Goal: Complete application form

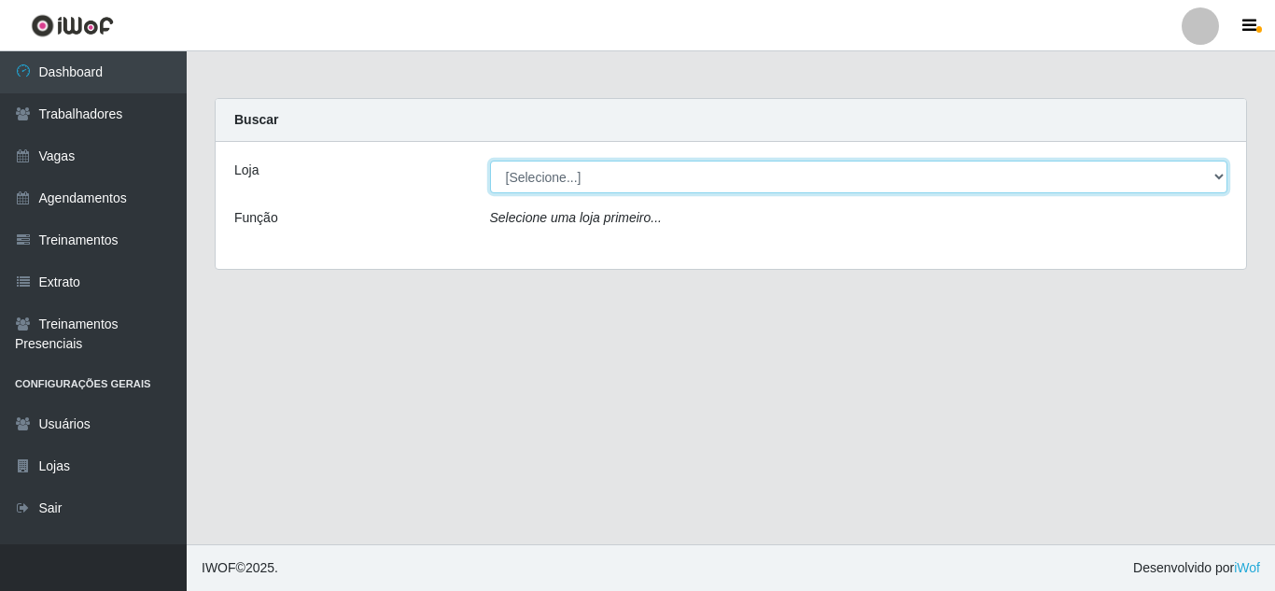
click at [1221, 172] on select "[Selecione...] SuperFácil Atacado - Alto de São Manoel SuperFácil Atacado - Ema…" at bounding box center [859, 177] width 738 height 33
select select "504"
click at [490, 161] on select "[Selecione...] SuperFácil Atacado - Alto de São Manoel SuperFácil Atacado - Ema…" at bounding box center [859, 177] width 738 height 33
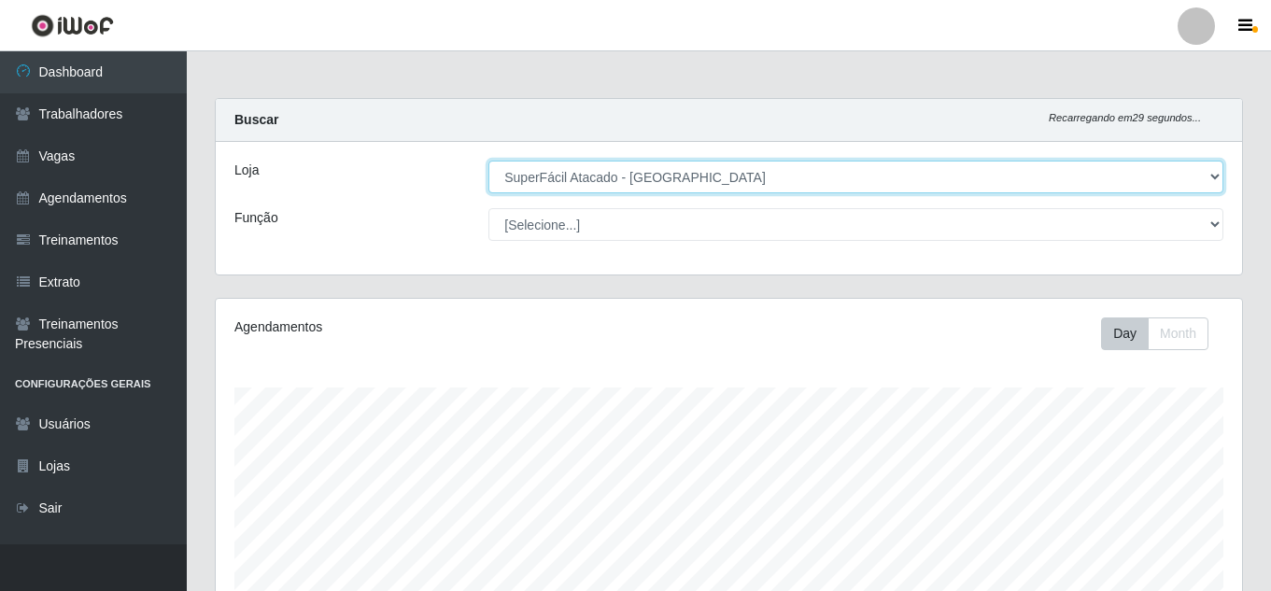
scroll to position [387, 1026]
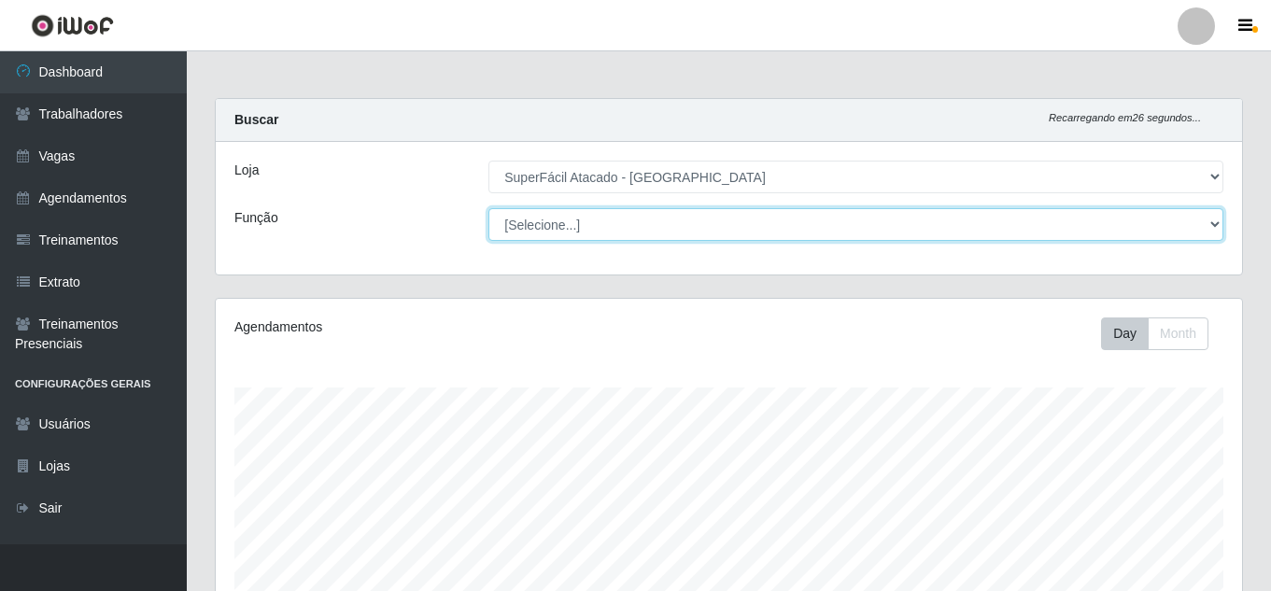
click at [1209, 224] on select "[Selecione...] Embalador Embalador + Embalador ++ Operador de Caixa Operador de…" at bounding box center [855, 224] width 735 height 33
select select "22"
click at [488, 208] on select "[Selecione...] Embalador Embalador + Embalador ++ Operador de Caixa Operador de…" at bounding box center [855, 224] width 735 height 33
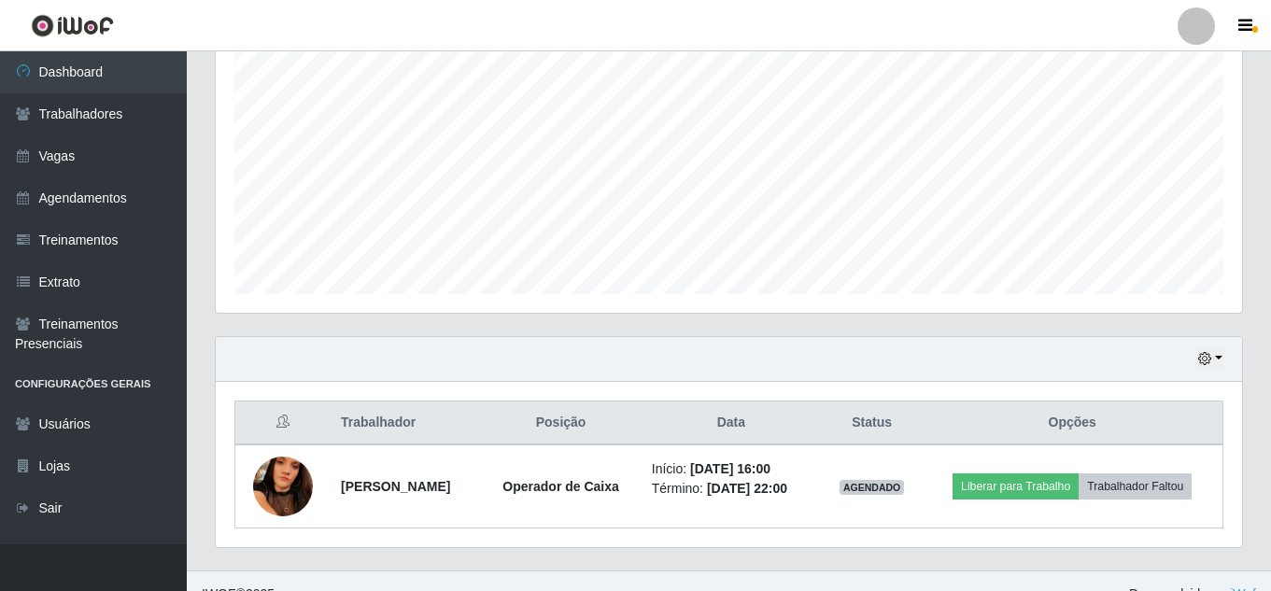
scroll to position [400, 0]
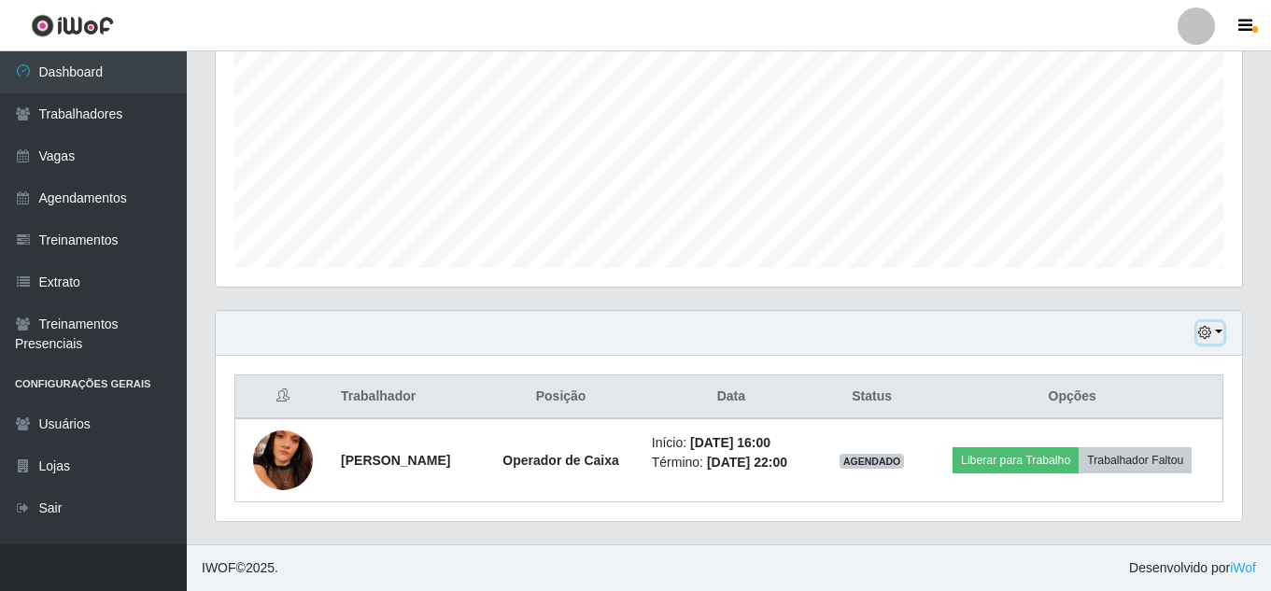
click at [1215, 334] on button "button" at bounding box center [1210, 332] width 26 height 21
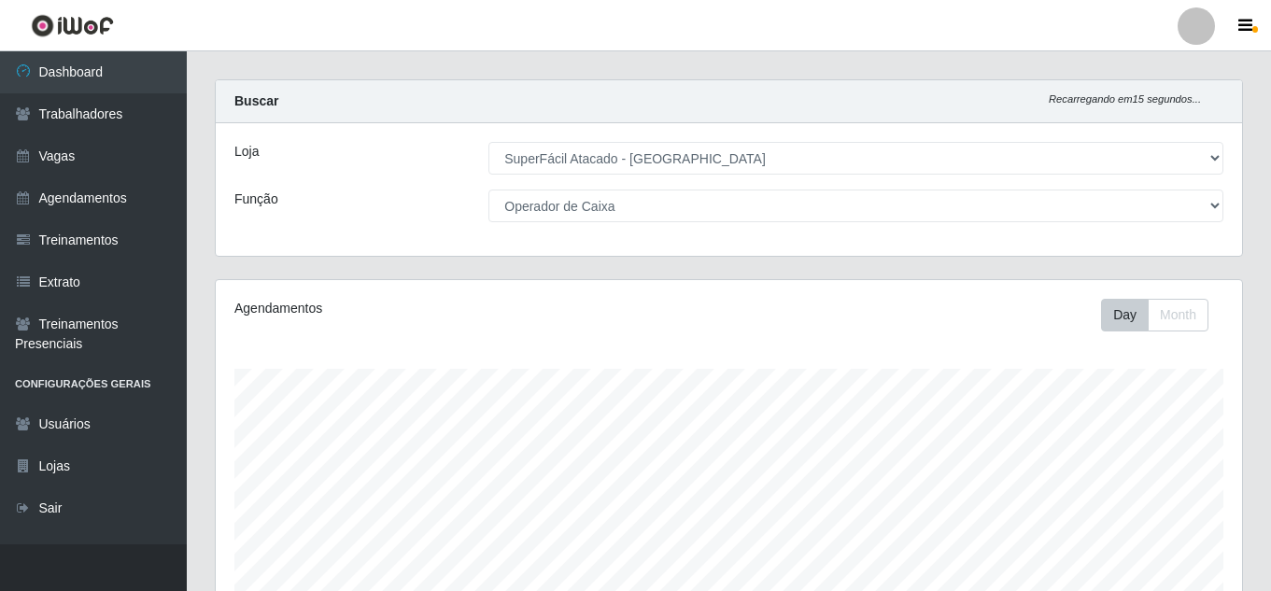
scroll to position [0, 0]
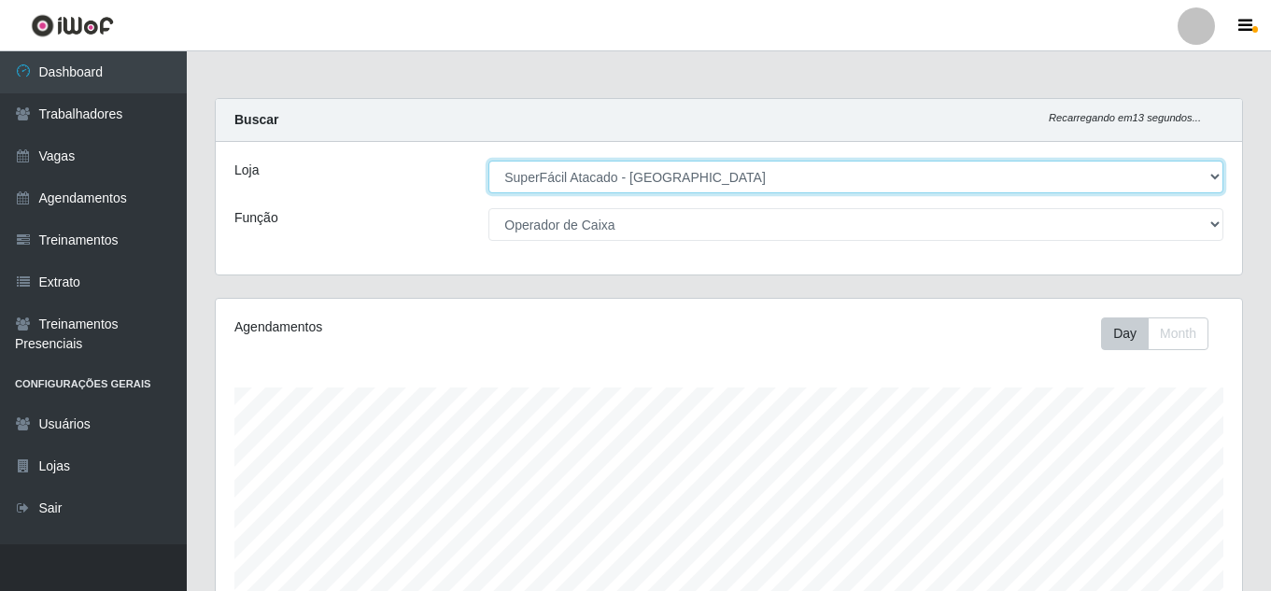
click at [1211, 174] on select "[Selecione...] SuperFácil Atacado - Alto de São Manoel SuperFácil Atacado - Ema…" at bounding box center [855, 177] width 735 height 33
select select "503"
click at [488, 161] on select "[Selecione...] SuperFácil Atacado - Alto de São Manoel SuperFácil Atacado - Ema…" at bounding box center [855, 177] width 735 height 33
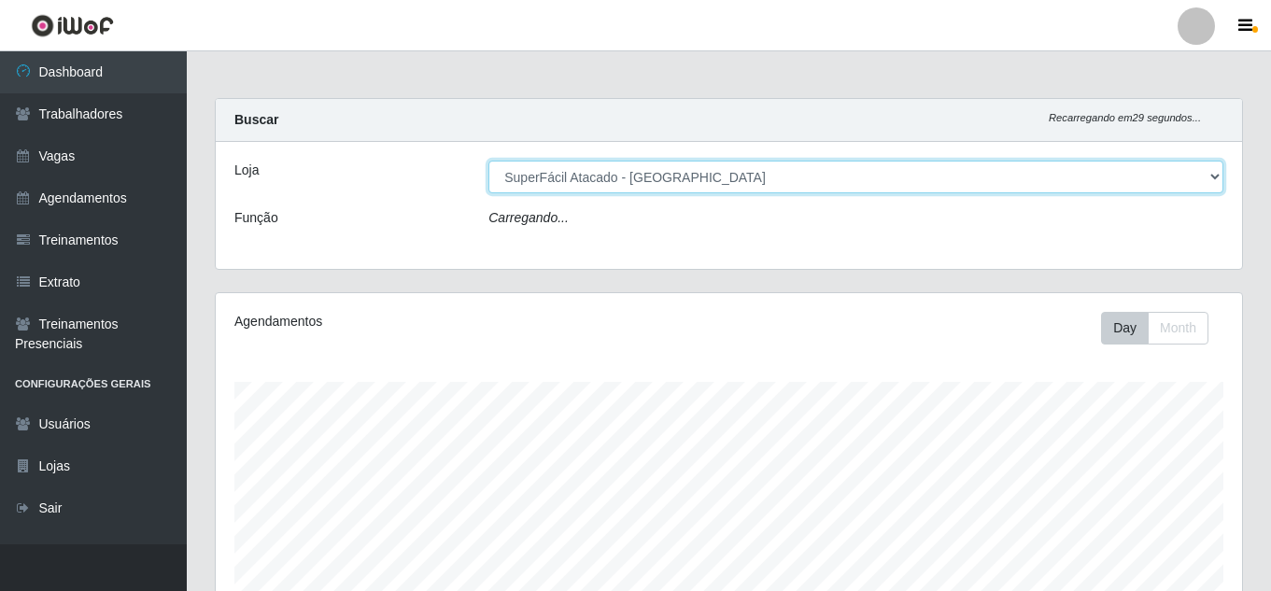
select select "22"
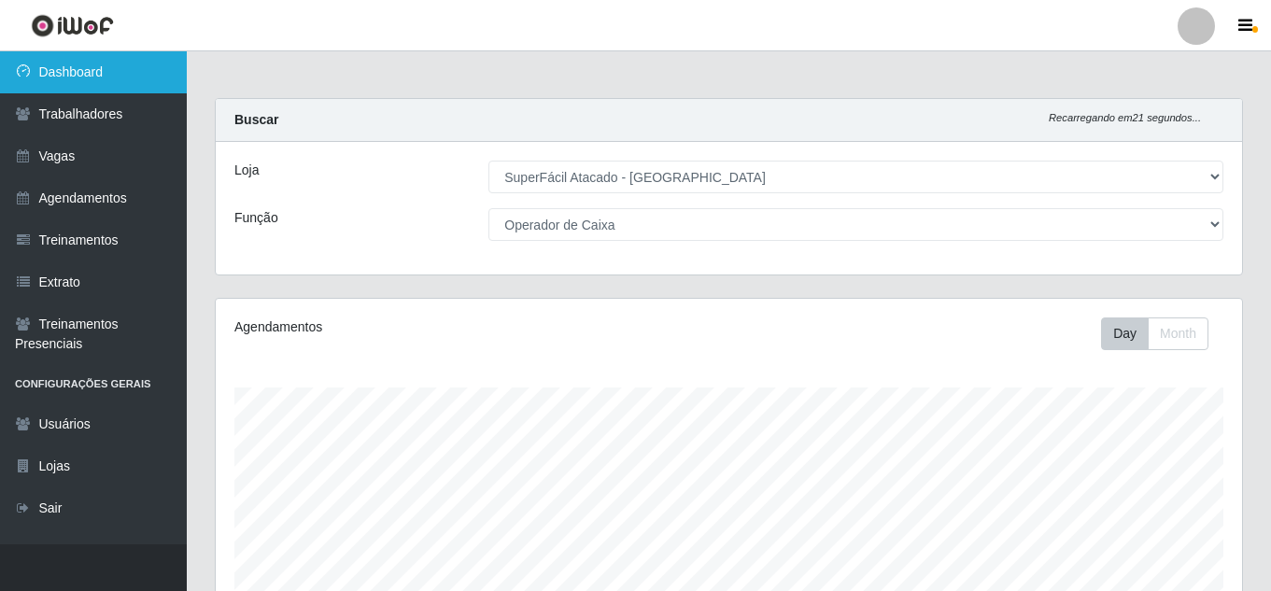
click at [117, 74] on link "Dashboard" at bounding box center [93, 72] width 187 height 42
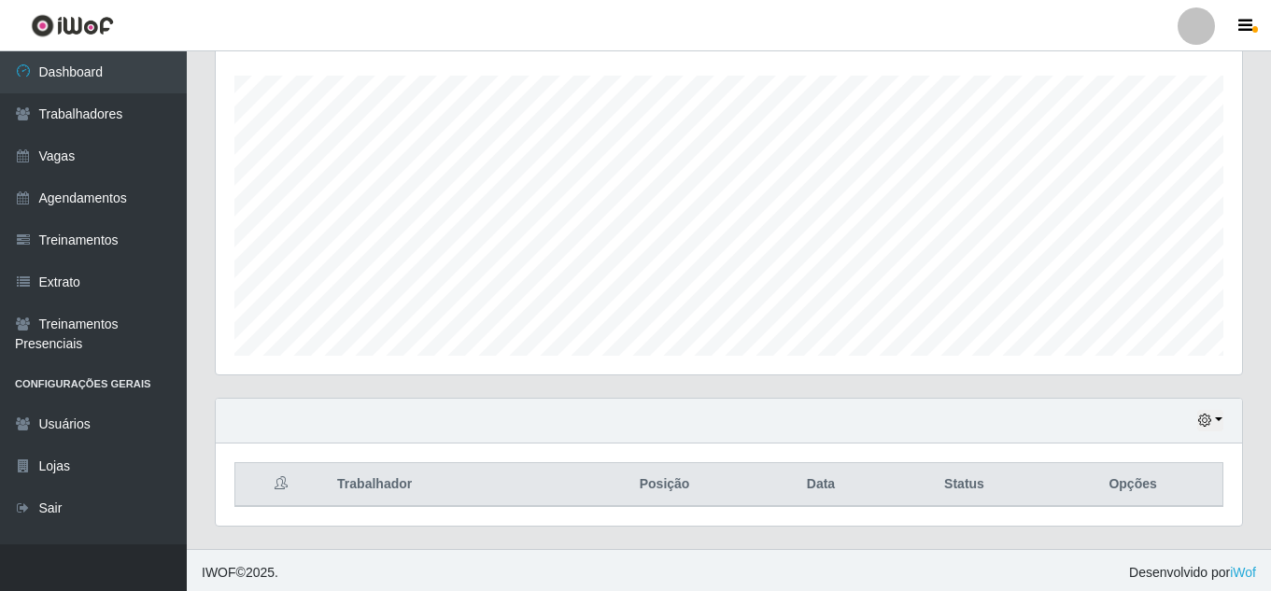
scroll to position [316, 0]
